Goal: Transaction & Acquisition: Purchase product/service

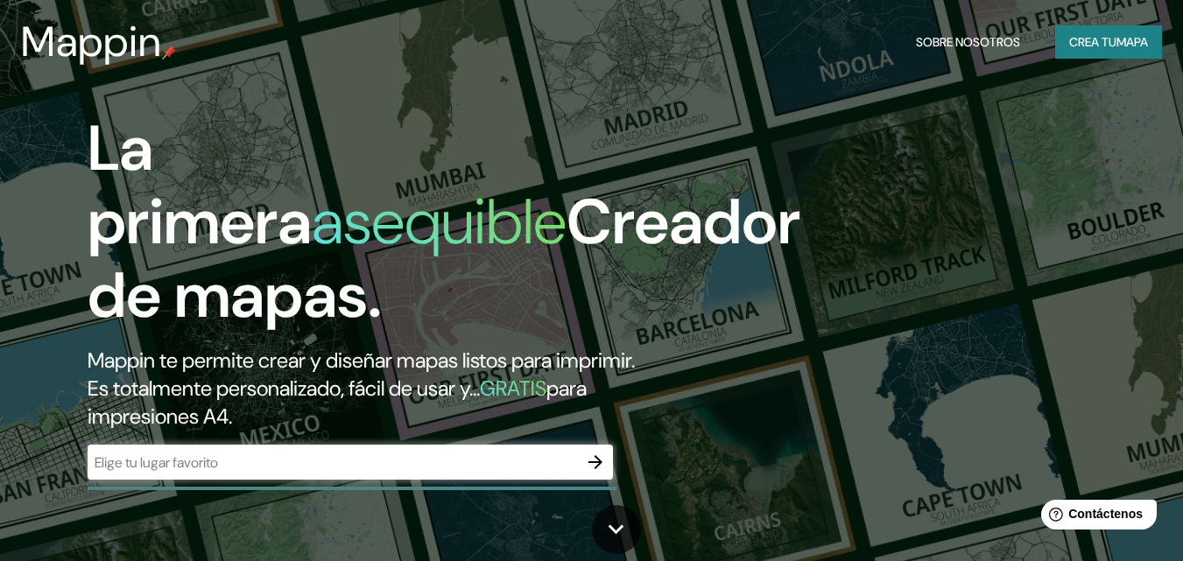
click at [1108, 33] on font "Crea tu" at bounding box center [1092, 42] width 47 height 23
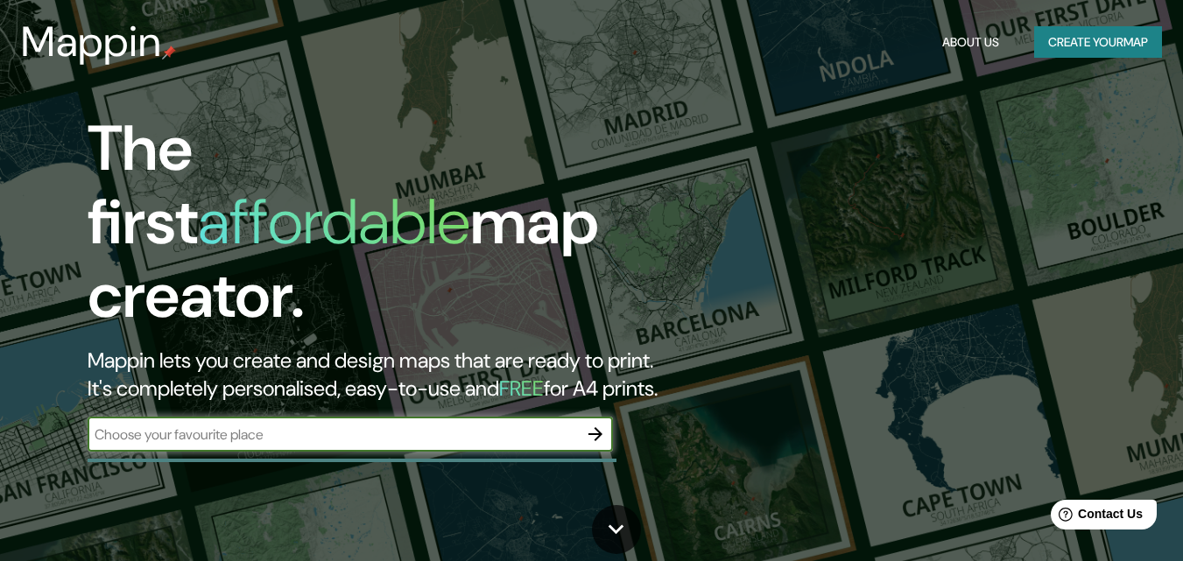
click at [1103, 53] on button "Create your map" at bounding box center [1098, 42] width 128 height 32
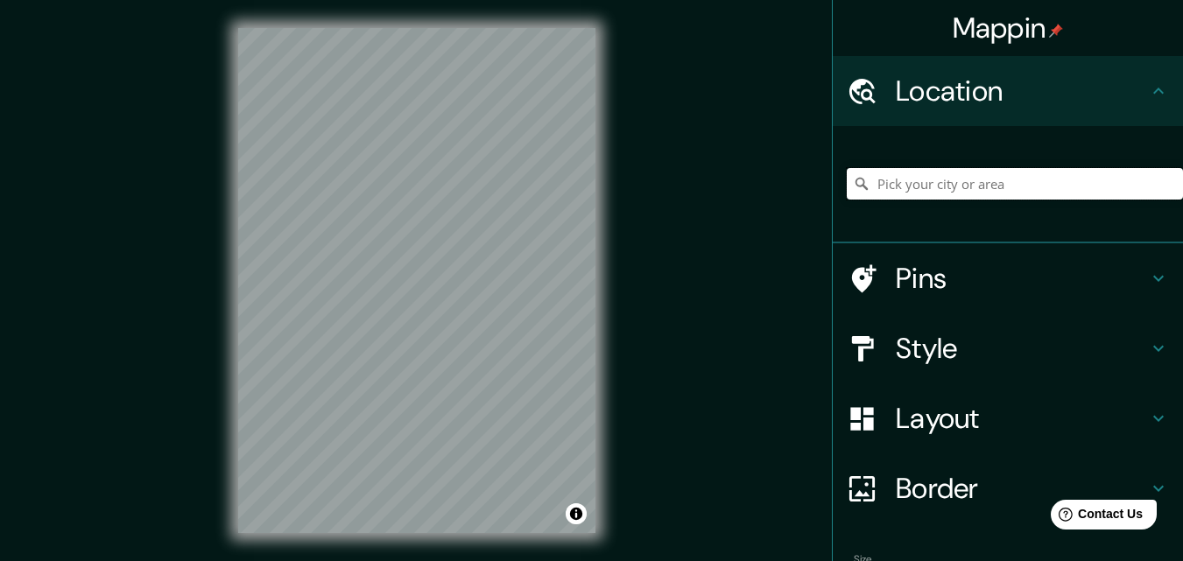
click at [948, 194] on input "Pick your city or area" at bounding box center [1015, 184] width 336 height 32
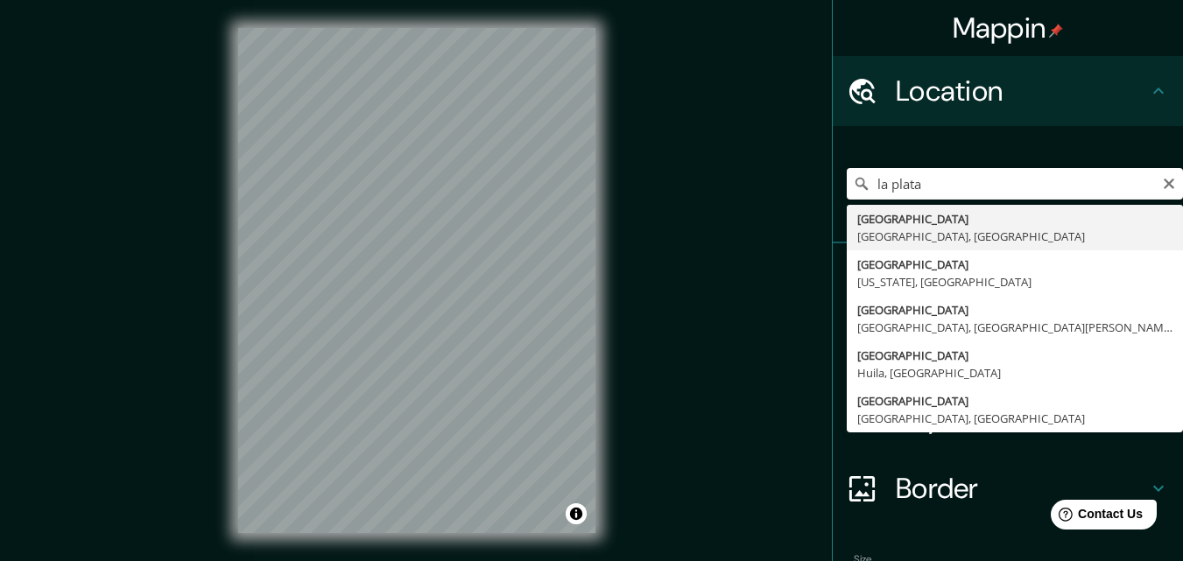
type input "La Plata, Provincia de Buenos Aires, Argentina"
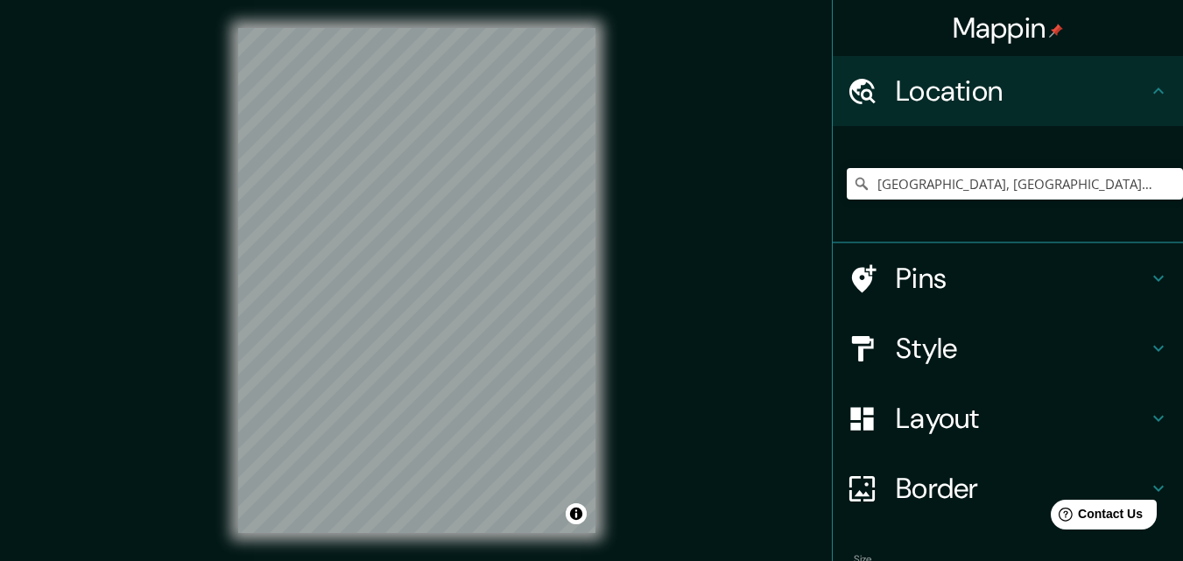
click at [952, 422] on h4 "Layout" at bounding box center [1022, 418] width 252 height 35
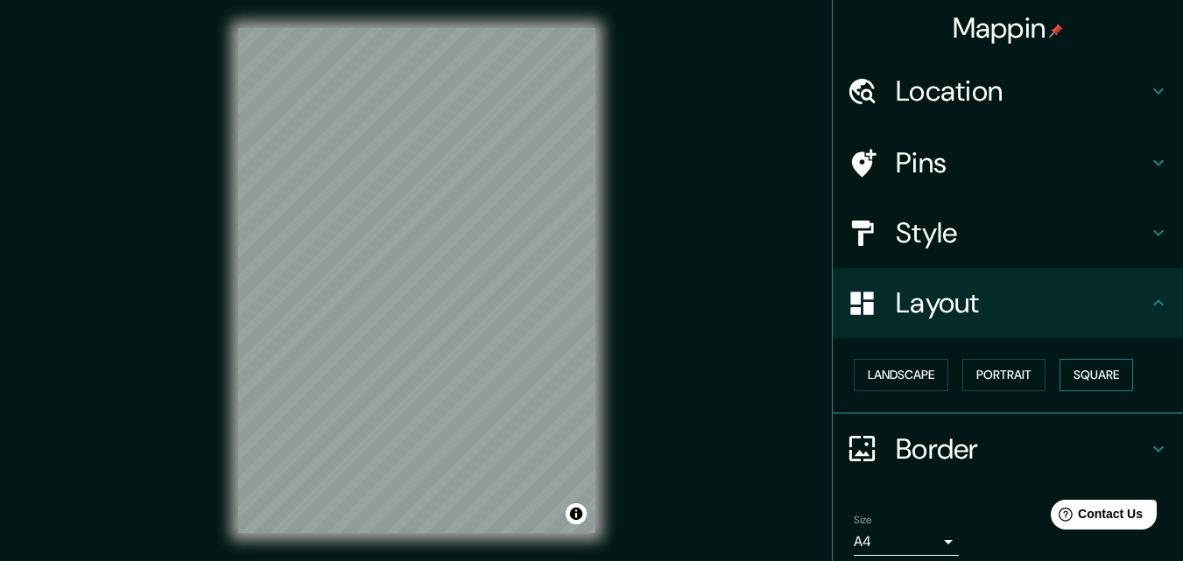
click at [1090, 377] on button "Square" at bounding box center [1097, 375] width 74 height 32
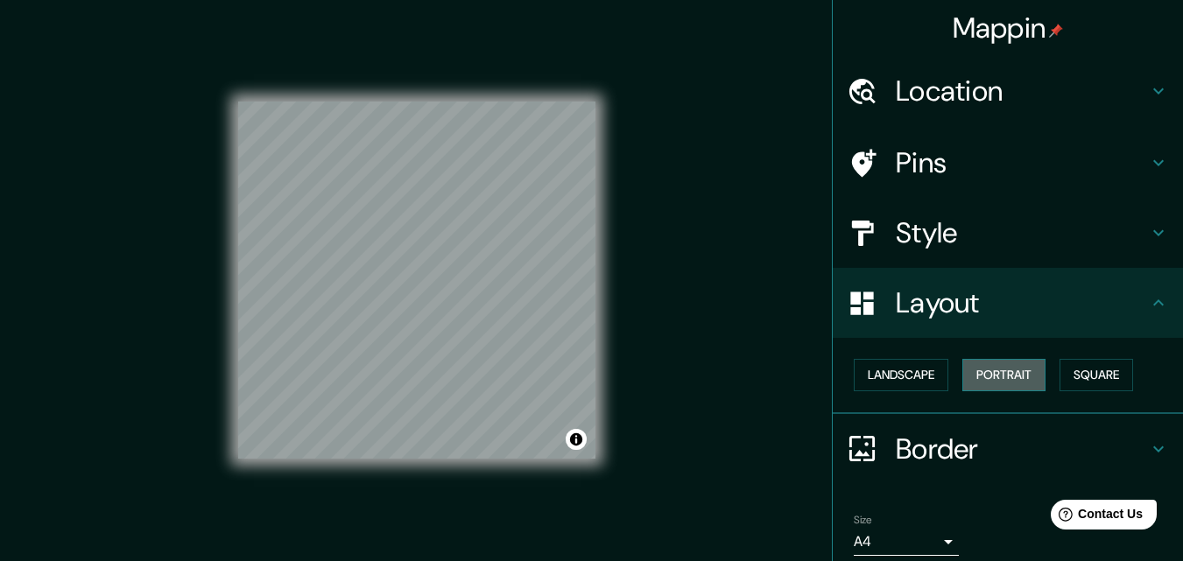
click at [1003, 386] on button "Portrait" at bounding box center [1004, 375] width 83 height 32
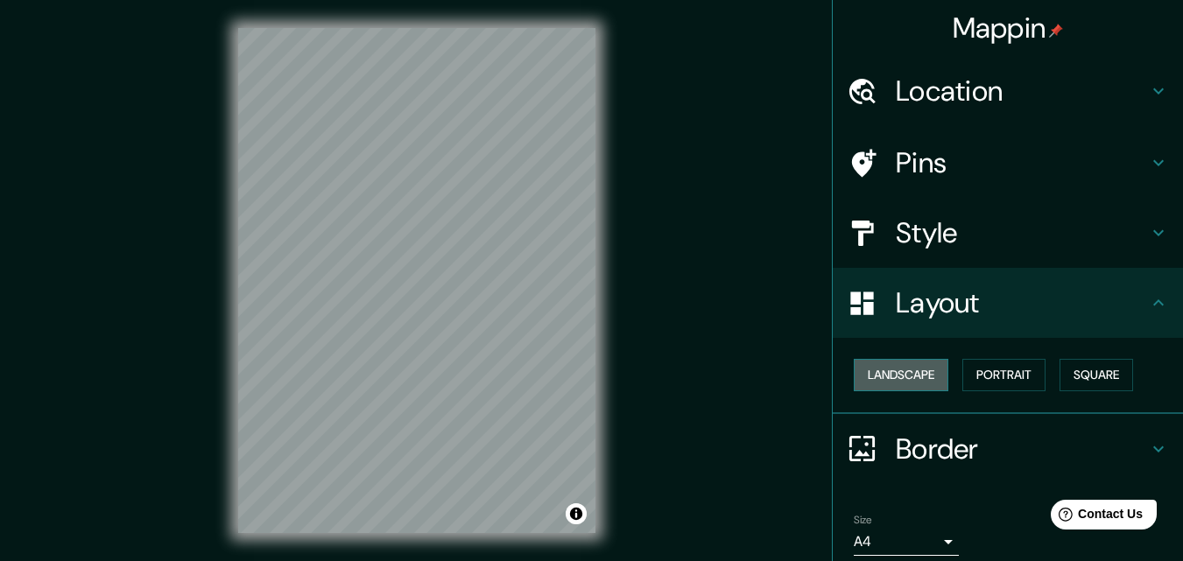
click at [914, 386] on button "Landscape" at bounding box center [901, 375] width 95 height 32
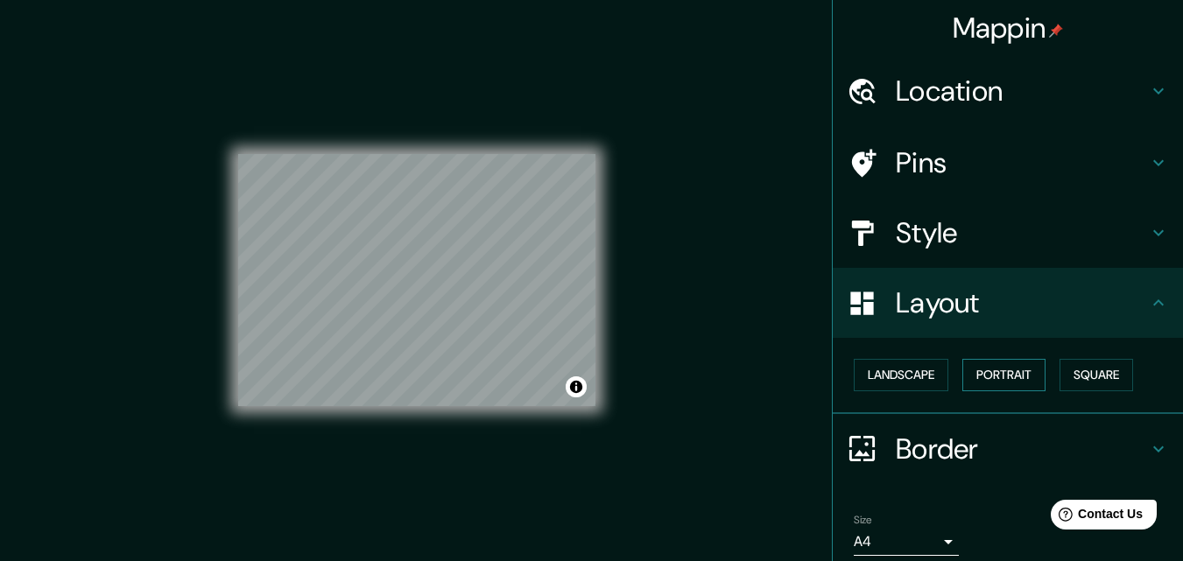
click at [1033, 386] on button "Portrait" at bounding box center [1004, 375] width 83 height 32
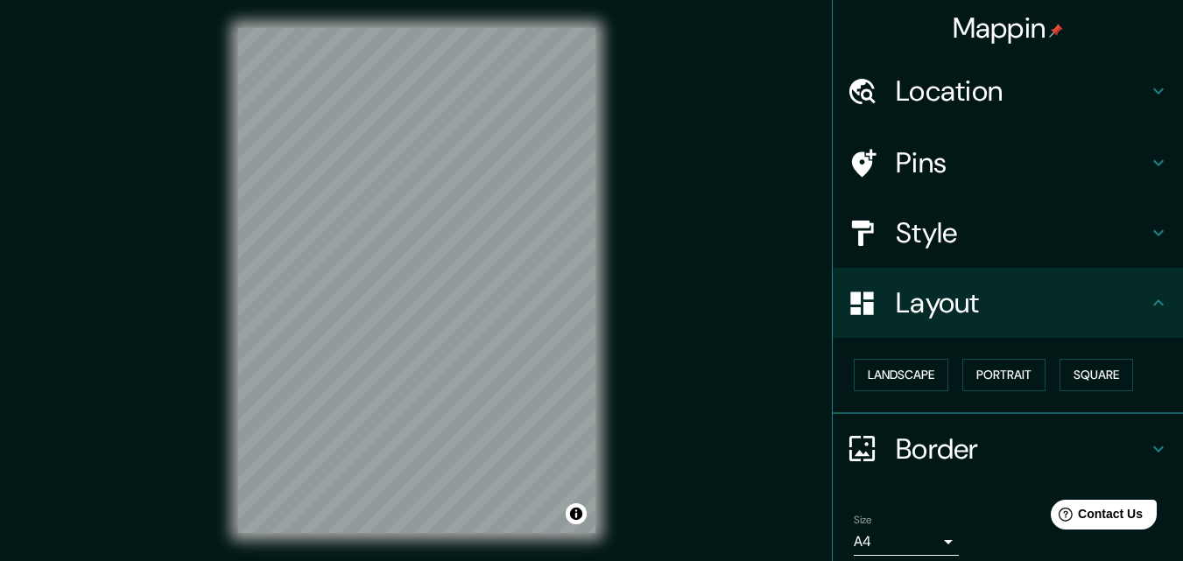
click at [980, 321] on div "Layout" at bounding box center [1008, 303] width 350 height 70
click at [979, 229] on h4 "Style" at bounding box center [1022, 232] width 252 height 35
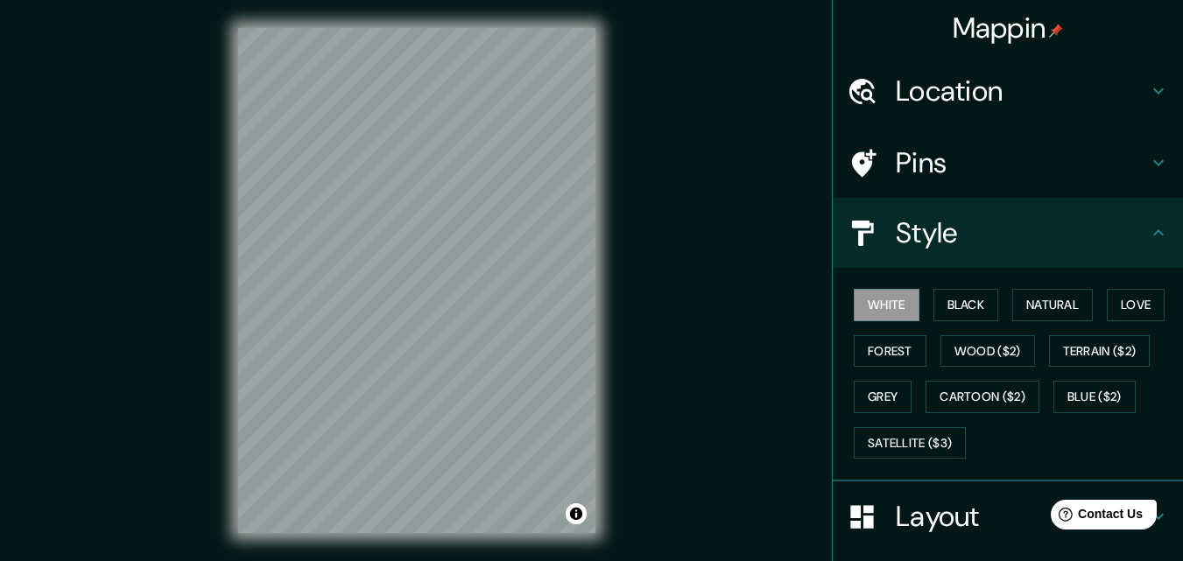
click at [979, 229] on h4 "Style" at bounding box center [1022, 232] width 252 height 35
click at [954, 309] on button "Black" at bounding box center [967, 305] width 66 height 32
click at [1033, 309] on button "Natural" at bounding box center [1052, 305] width 81 height 32
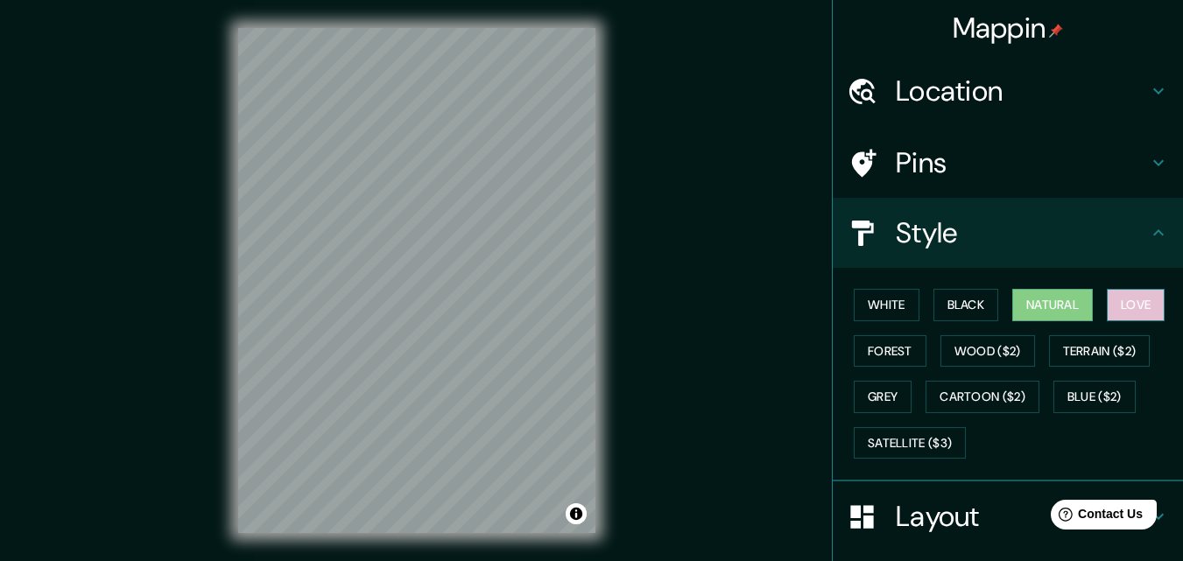
click at [1137, 309] on button "Love" at bounding box center [1136, 305] width 58 height 32
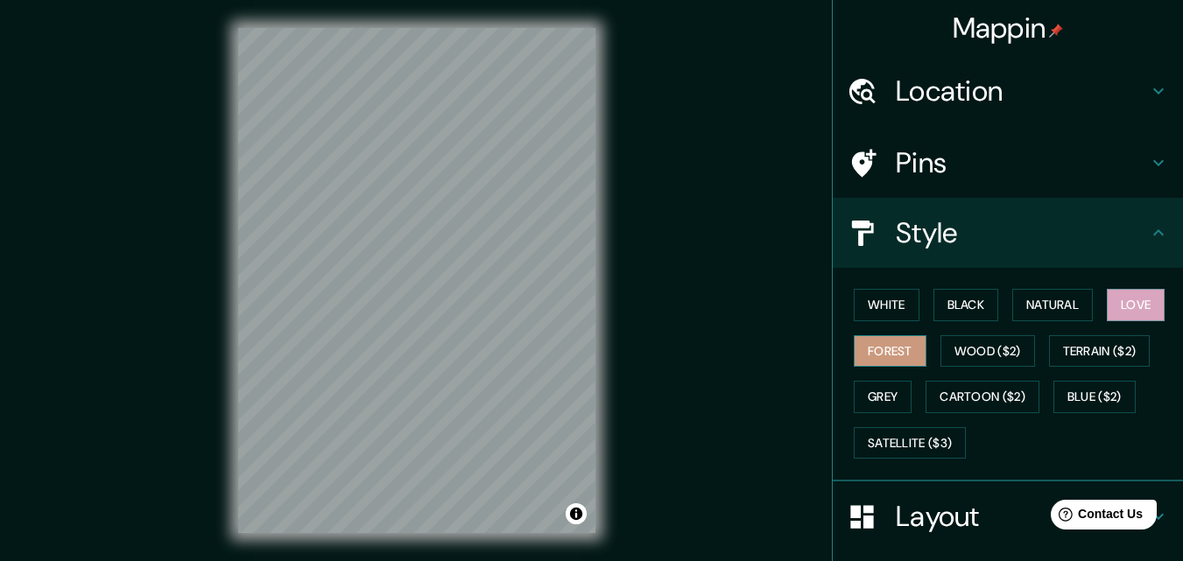
click at [870, 357] on button "Forest" at bounding box center [890, 351] width 73 height 32
click at [941, 356] on button "Wood ($2)" at bounding box center [988, 351] width 95 height 32
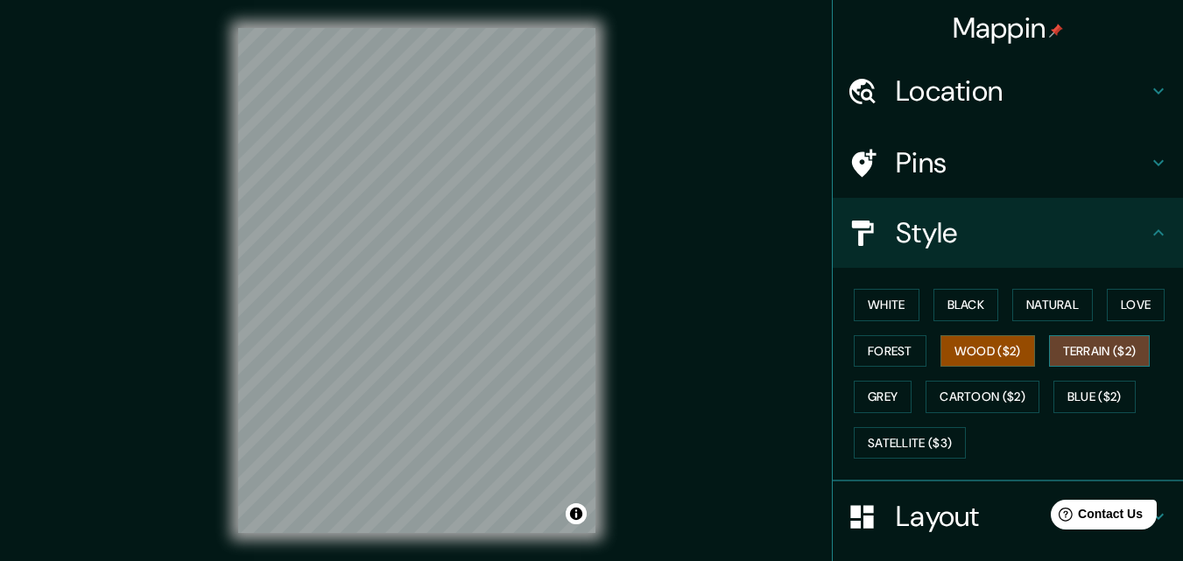
click at [1122, 353] on button "Terrain ($2)" at bounding box center [1100, 351] width 102 height 32
click at [896, 398] on button "Grey" at bounding box center [883, 397] width 58 height 32
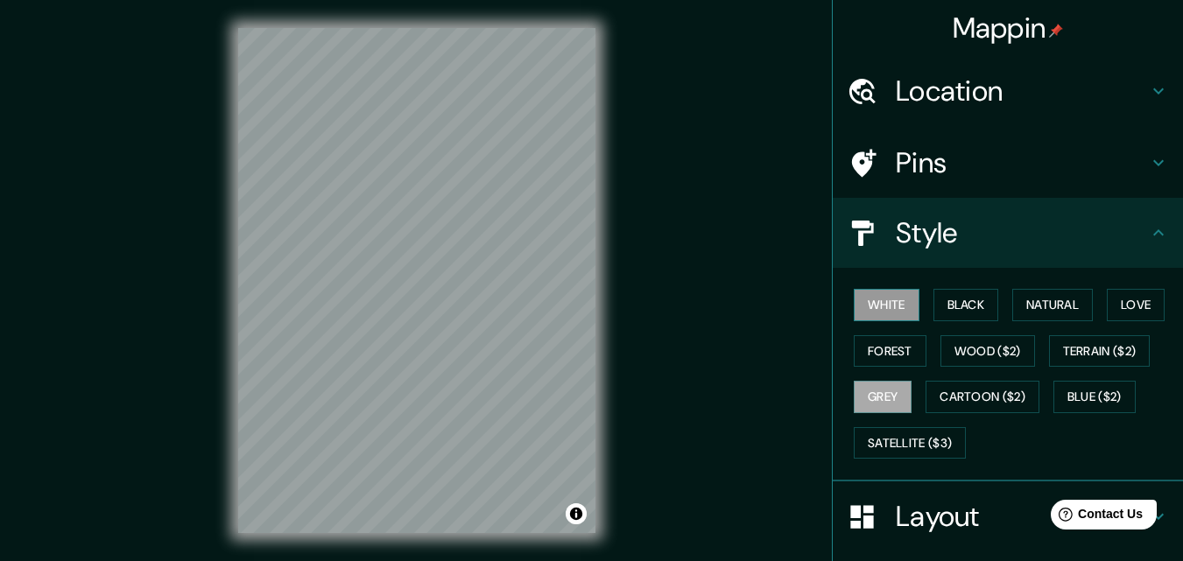
click at [889, 302] on button "White" at bounding box center [887, 305] width 66 height 32
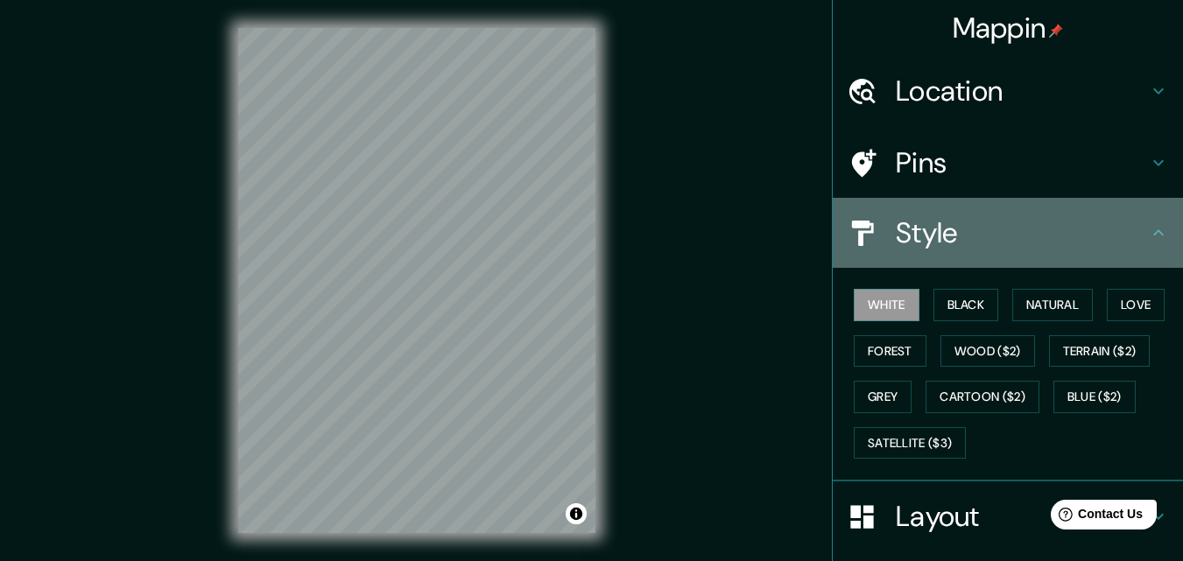
click at [1049, 209] on div "Style" at bounding box center [1008, 233] width 350 height 70
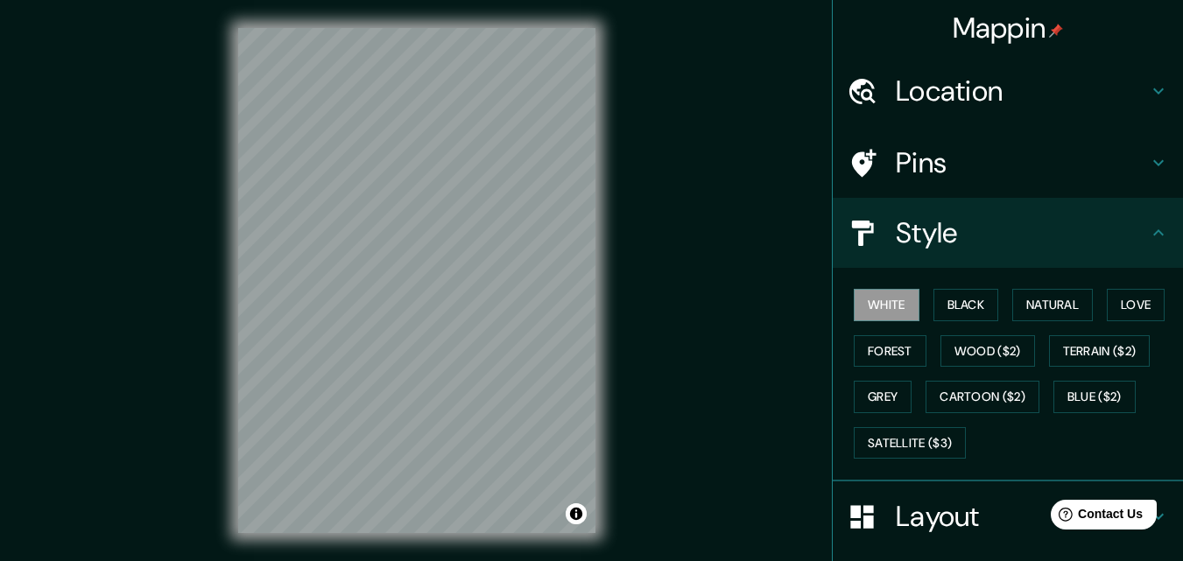
click at [1148, 230] on icon at bounding box center [1158, 232] width 21 height 21
click at [1149, 239] on icon at bounding box center [1158, 232] width 21 height 21
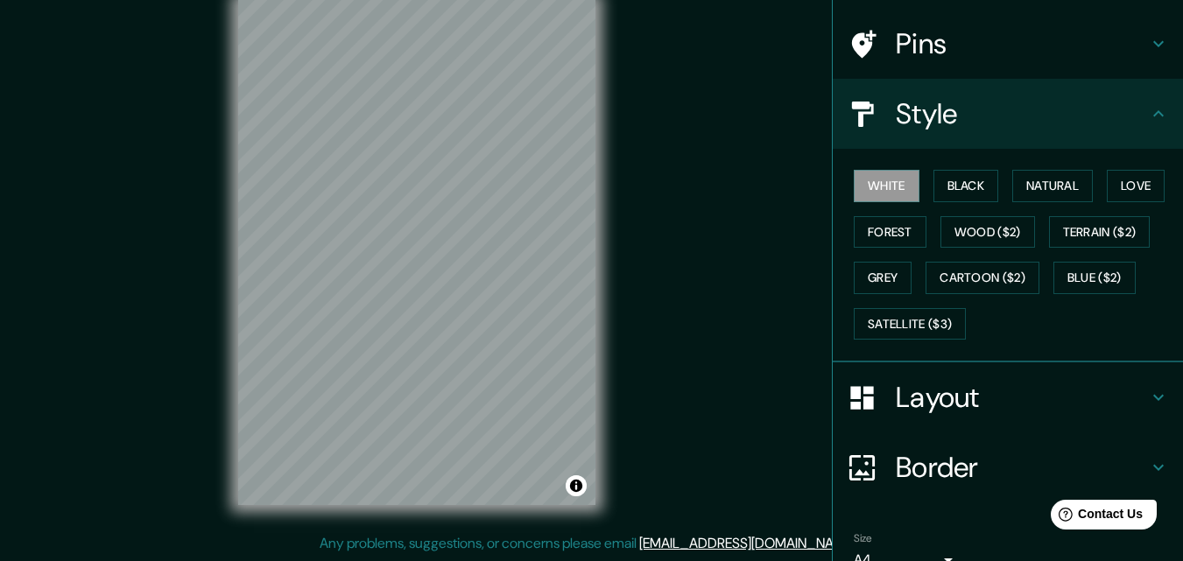
scroll to position [207, 0]
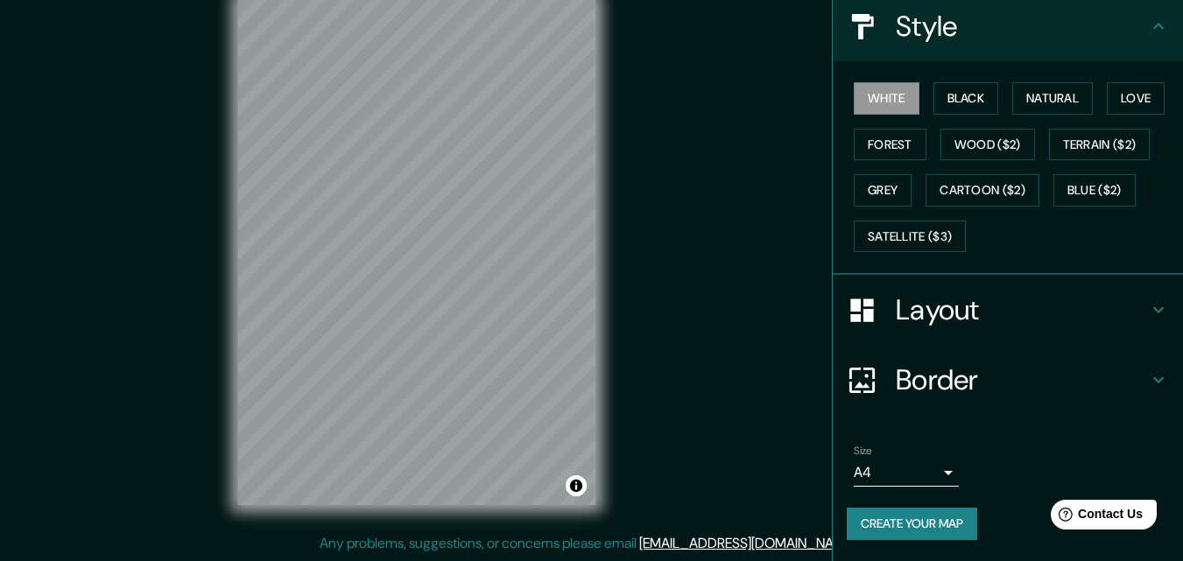
click at [921, 526] on button "Create your map" at bounding box center [912, 524] width 130 height 32
